Goal: Task Accomplishment & Management: Manage account settings

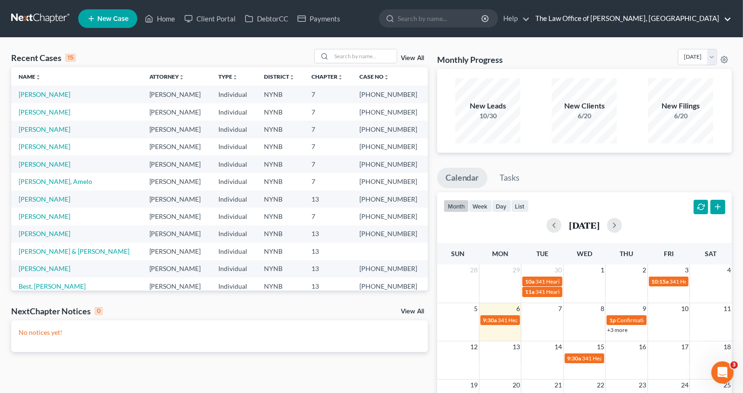
click at [663, 20] on link "The Law Office of [PERSON_NAME], [GEOGRAPHIC_DATA]" at bounding box center [631, 18] width 201 height 17
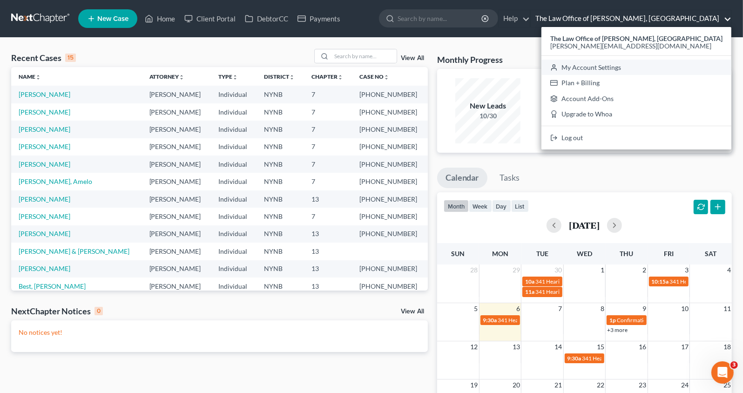
click at [638, 69] on link "My Account Settings" at bounding box center [636, 68] width 190 height 16
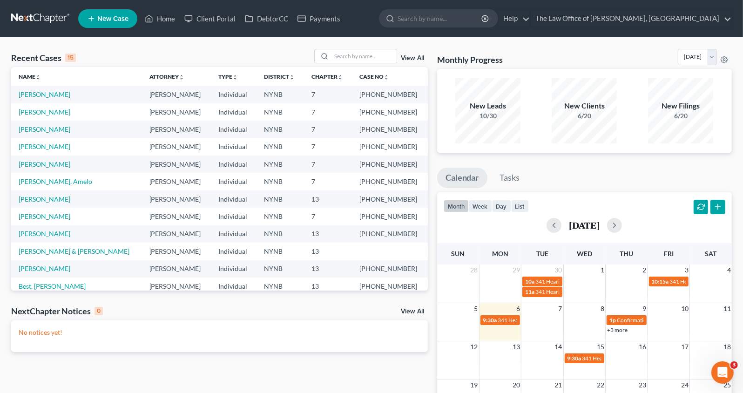
select select "24"
select select "35"
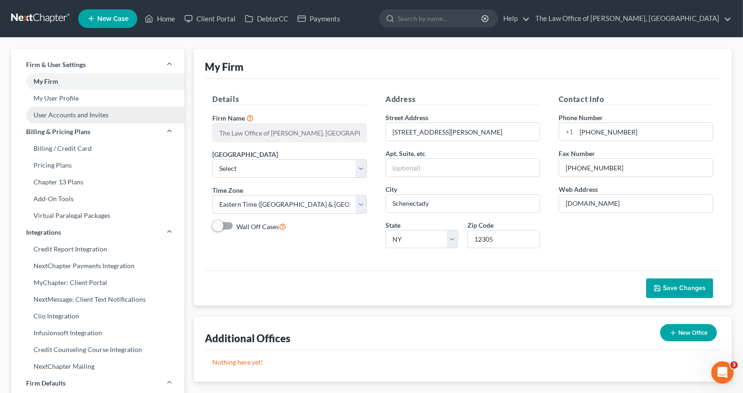
click at [91, 116] on link "User Accounts and Invites" at bounding box center [97, 115] width 173 height 17
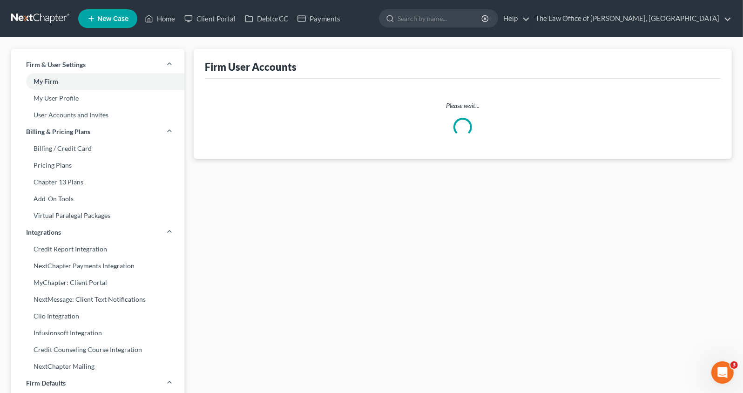
select select "0"
select select "1"
select select "2"
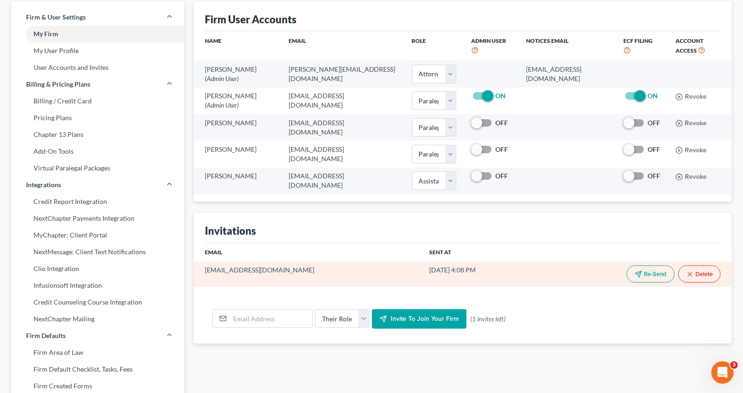
scroll to position [48, 0]
click at [251, 267] on td "[EMAIL_ADDRESS][DOMAIN_NAME]" at bounding box center [308, 273] width 228 height 25
copy td "[EMAIL_ADDRESS][DOMAIN_NAME]"
